Goal: Download file/media

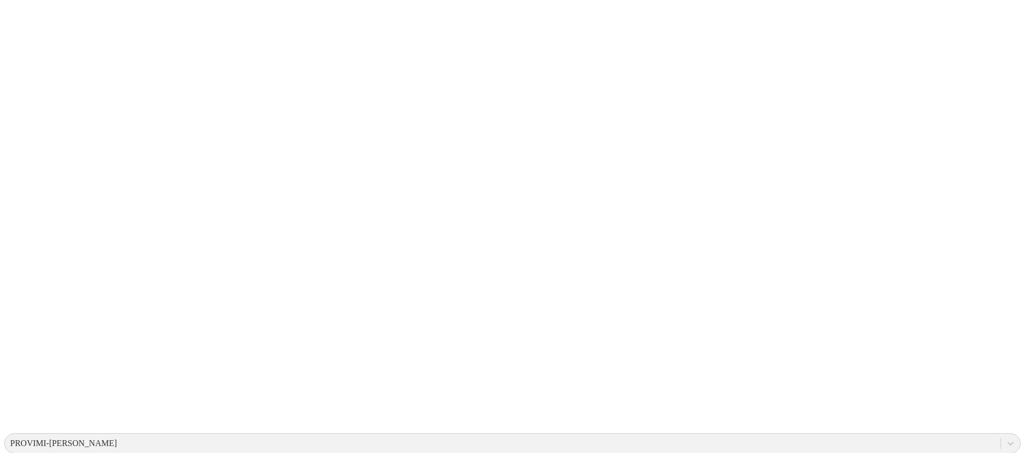
click at [117, 439] on div "PROVIMI-[PERSON_NAME]" at bounding box center [63, 444] width 107 height 10
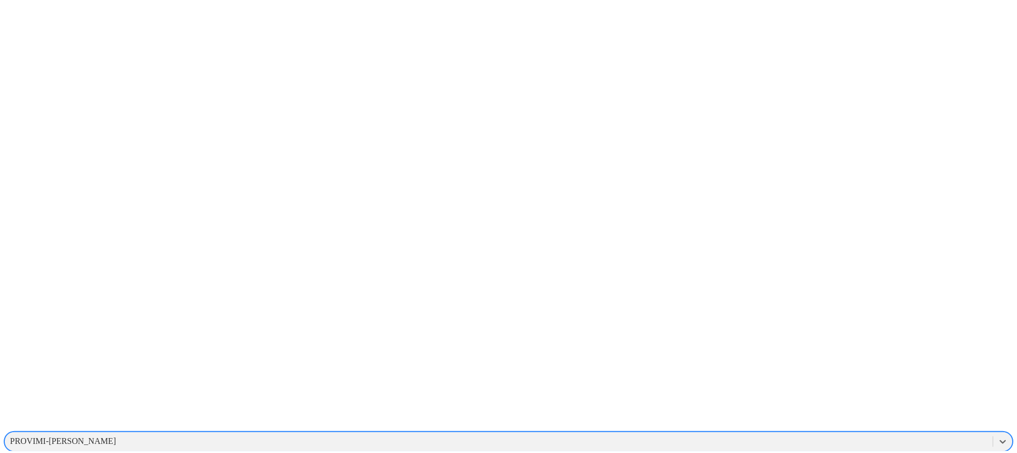
scroll to position [184, 0]
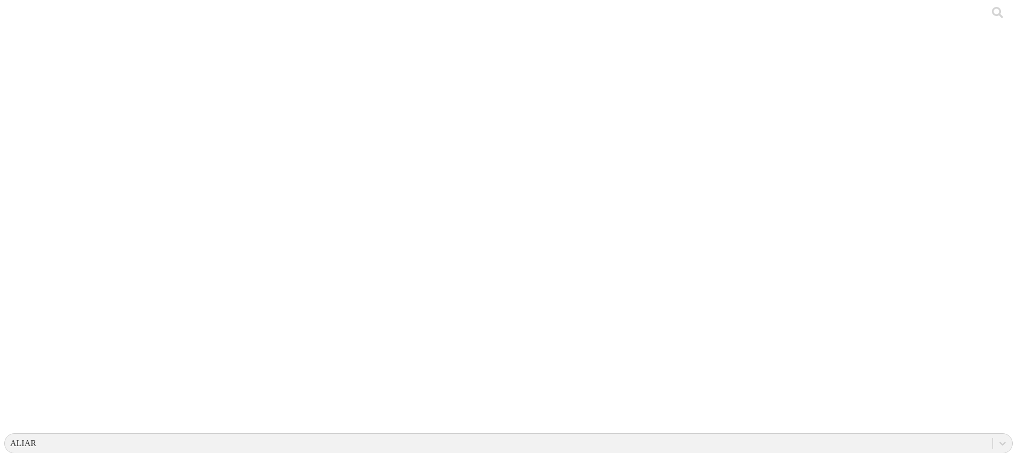
click at [776, 436] on div "ALIAR" at bounding box center [499, 444] width 988 height 16
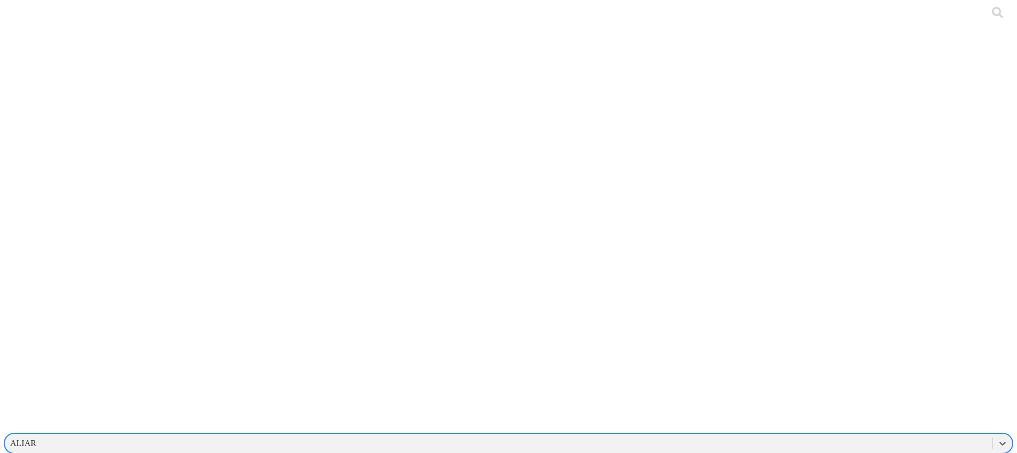
scroll to position [2245, 0]
click at [857, 398] on div "PROVIMI-[PERSON_NAME]" at bounding box center [508, 407] width 1009 height 18
